Goal: Task Accomplishment & Management: Use online tool/utility

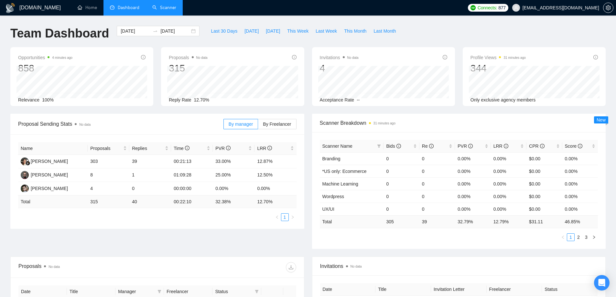
click at [167, 6] on link "Scanner" at bounding box center [164, 7] width 24 height 5
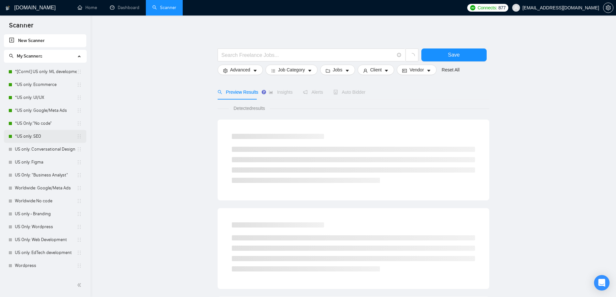
click at [44, 135] on link "*US only: SEO" at bounding box center [46, 136] width 62 height 13
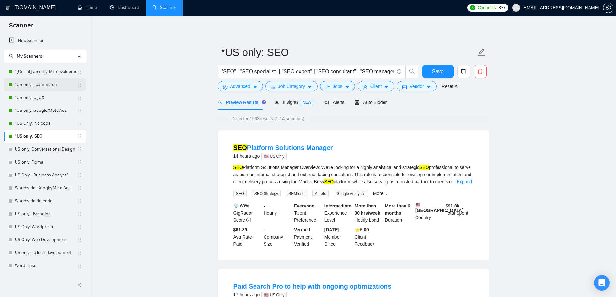
click at [40, 89] on link "*US only: Ecommerce" at bounding box center [46, 84] width 62 height 13
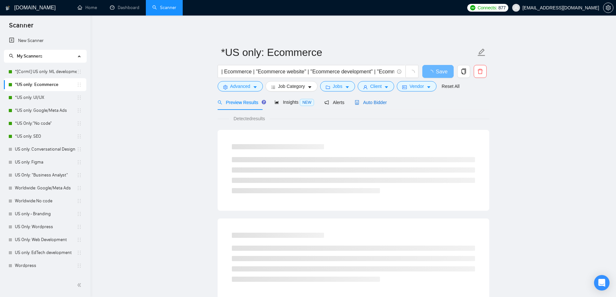
click at [357, 103] on span "Auto Bidder" at bounding box center [371, 102] width 32 height 5
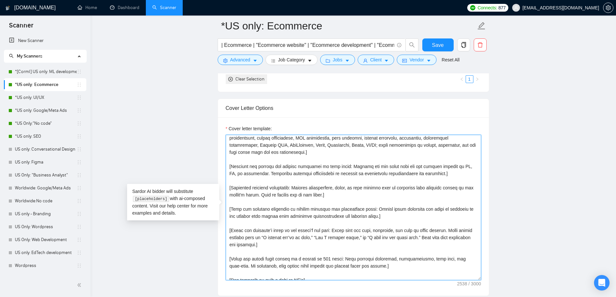
scroll to position [135, 0]
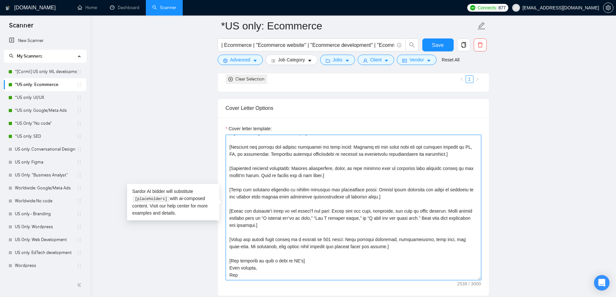
drag, startPoint x: 276, startPoint y: 164, endPoint x: 343, endPoint y: 281, distance: 134.7
click at [343, 281] on div "Cover letter template:" at bounding box center [353, 206] width 271 height 179
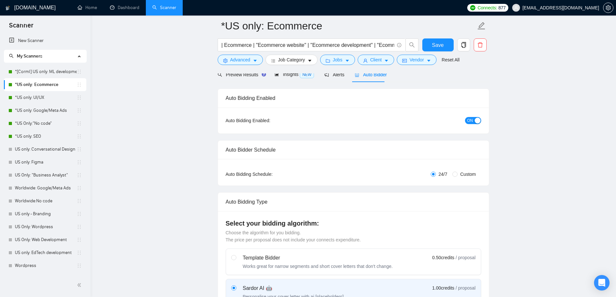
scroll to position [0, 0]
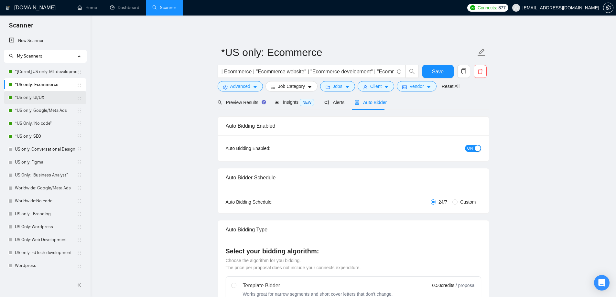
click at [50, 96] on link "*US only: UI/UX" at bounding box center [46, 97] width 62 height 13
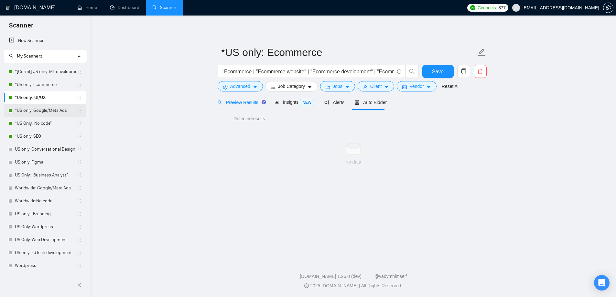
click at [49, 112] on link "*US only: Google/Meta Ads" at bounding box center [46, 110] width 62 height 13
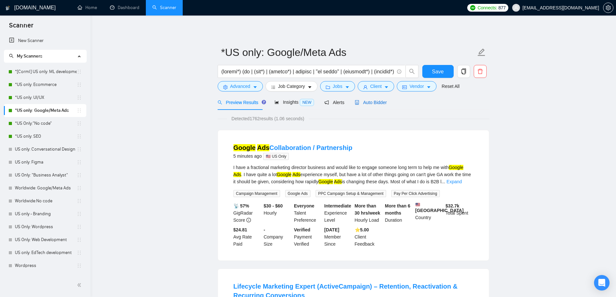
drag, startPoint x: 361, startPoint y: 103, endPoint x: 314, endPoint y: 115, distance: 48.6
click at [361, 102] on span "Auto Bidder" at bounding box center [371, 102] width 32 height 5
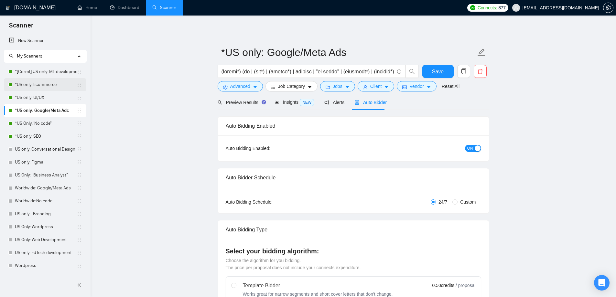
checkbox input "true"
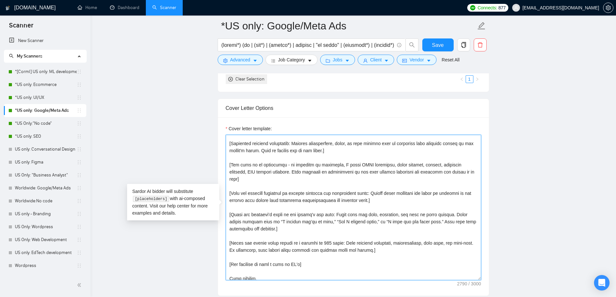
scroll to position [164, 0]
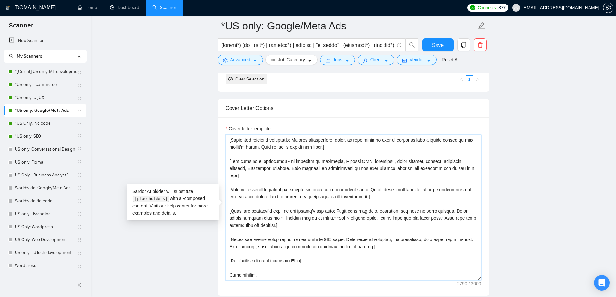
drag, startPoint x: 243, startPoint y: 147, endPoint x: 315, endPoint y: 275, distance: 146.7
click at [315, 275] on textarea "Cover letter template:" at bounding box center [353, 208] width 255 height 146
